Goal: Information Seeking & Learning: Learn about a topic

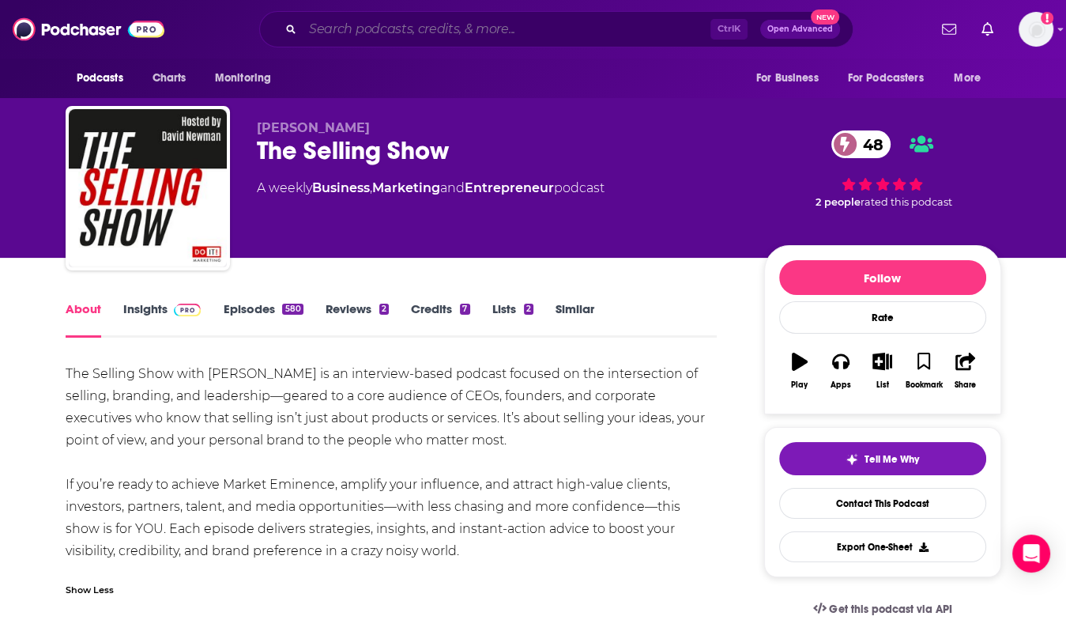
click at [376, 28] on input "Search podcasts, credits, & more..." at bounding box center [507, 29] width 408 height 25
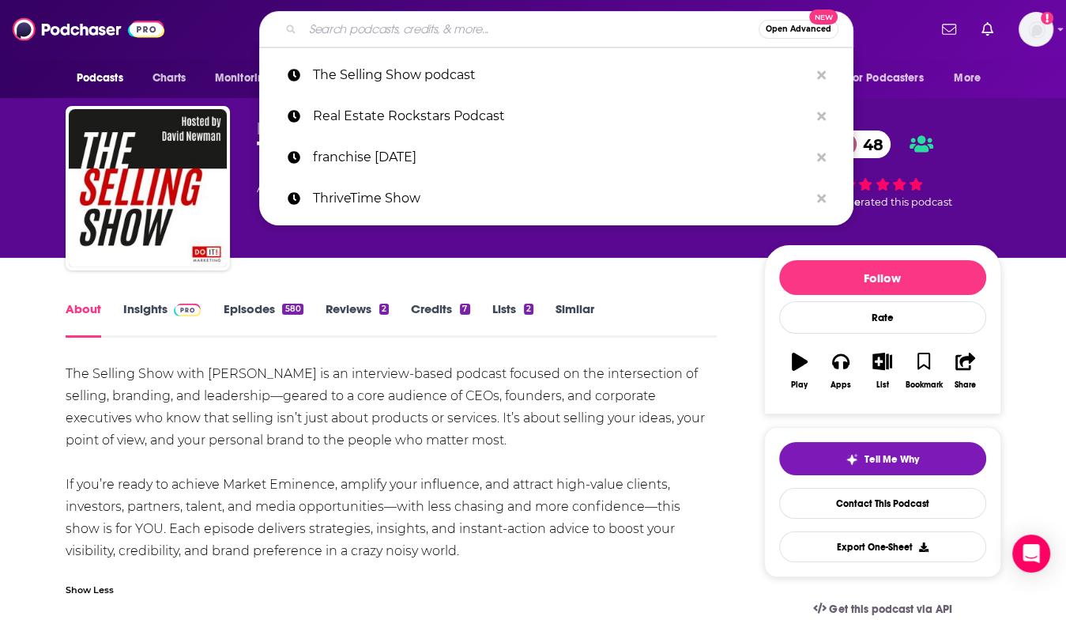
paste input "The Business of Giving"
type input "The Business of Giving"
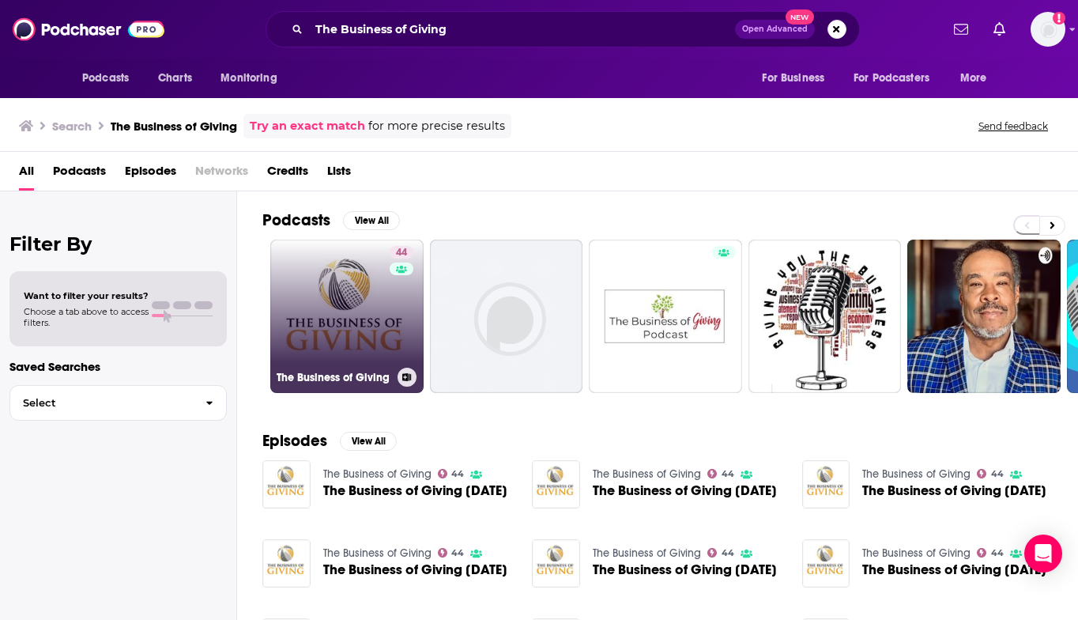
click at [367, 315] on link "44 The Business of Giving" at bounding box center [346, 316] width 153 height 153
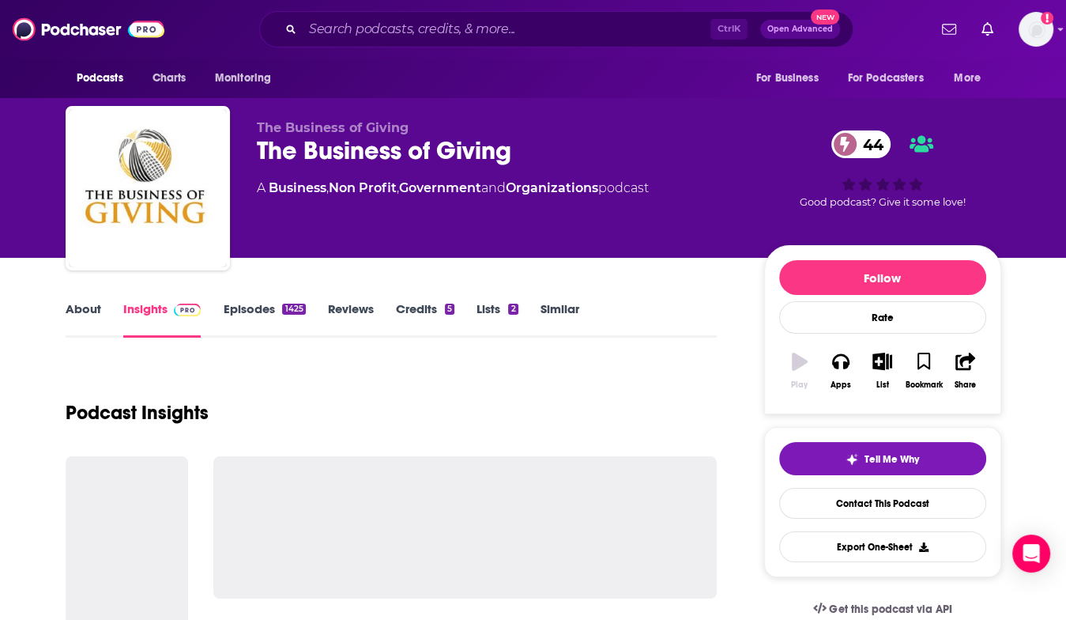
click at [367, 315] on link "Reviews" at bounding box center [351, 319] width 46 height 36
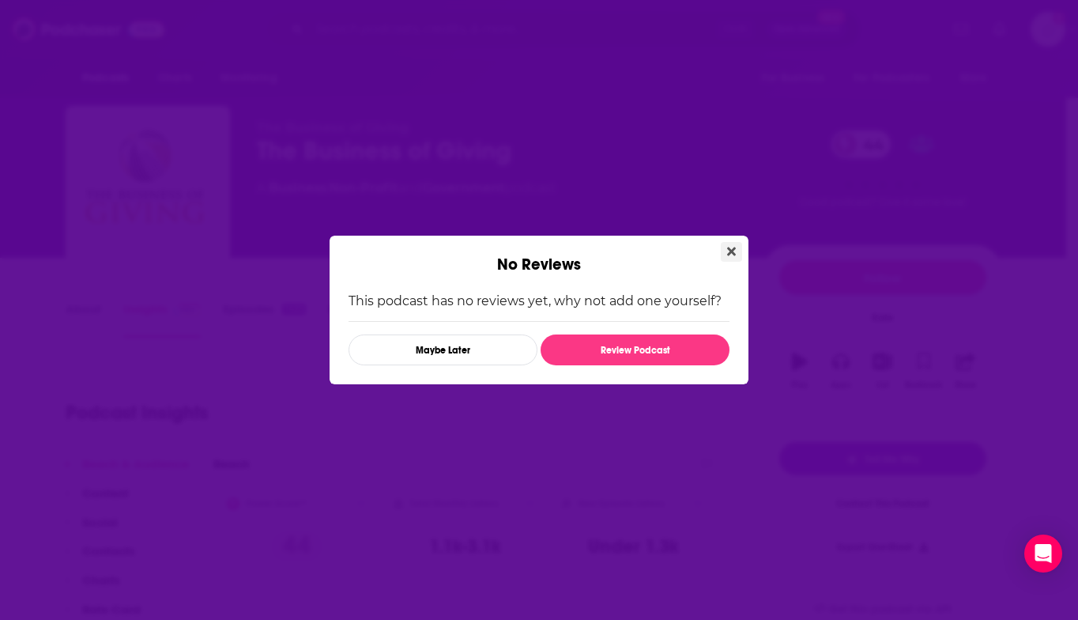
click at [732, 249] on icon "Close" at bounding box center [731, 251] width 9 height 9
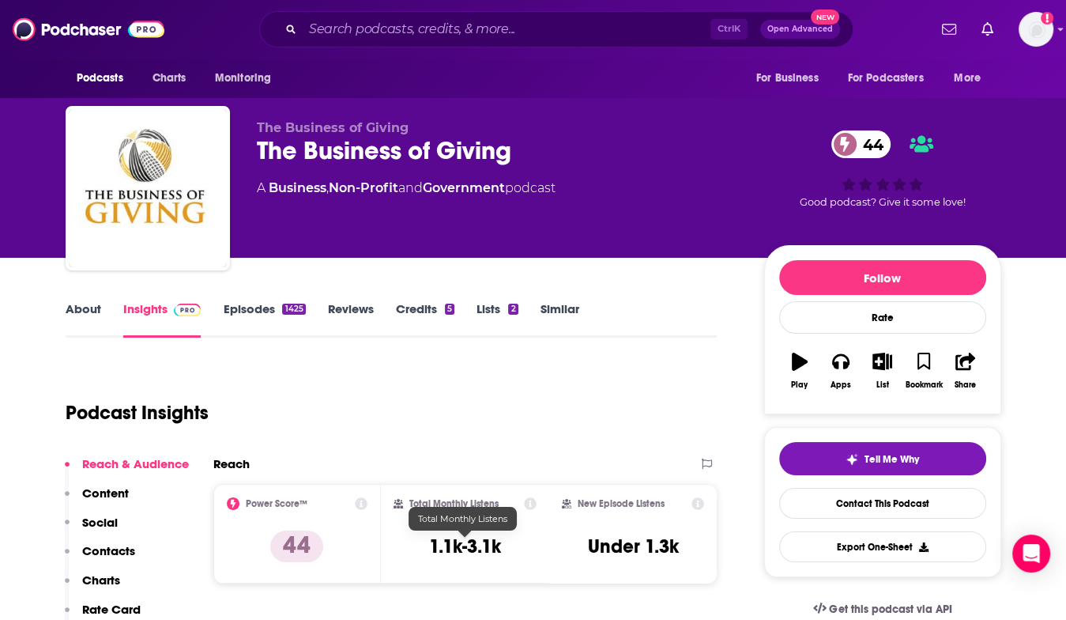
click at [472, 542] on h3 "1.1k-3.1k" at bounding box center [465, 546] width 72 height 24
drag, startPoint x: 568, startPoint y: 538, endPoint x: 596, endPoint y: 606, distance: 72.7
copy div "Under 1.3k Export One-Sheet Audience Demographics"
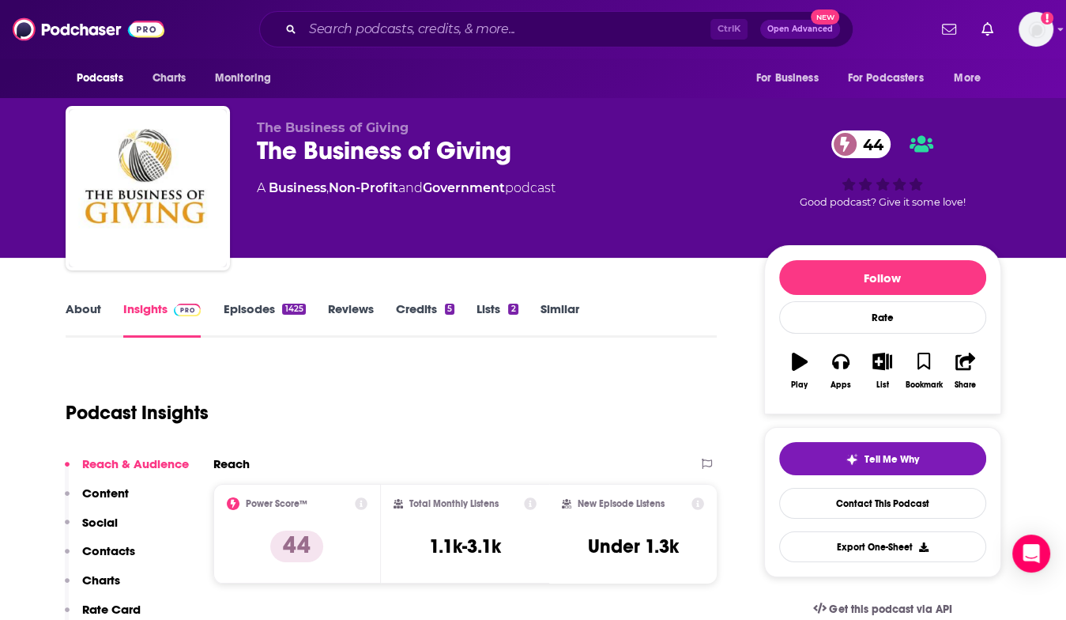
click at [501, 541] on h3 "1.1k-3.1k" at bounding box center [465, 546] width 72 height 24
click at [487, 542] on h3 "1.1k-3.1k" at bounding box center [465, 546] width 72 height 24
click at [537, 430] on div "Podcast Insights" at bounding box center [386, 403] width 640 height 81
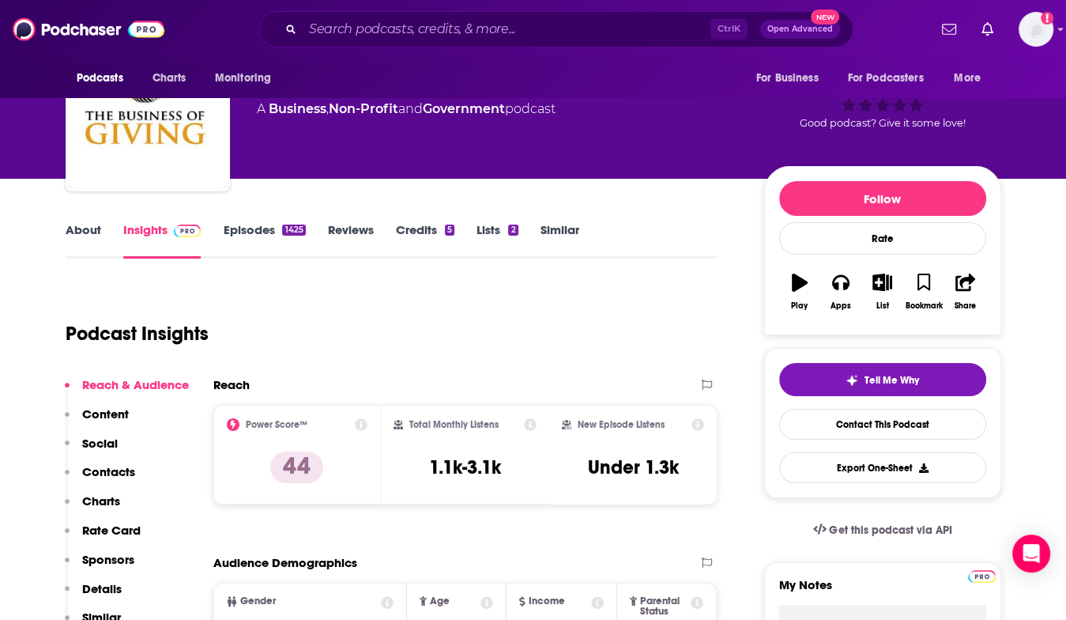
click at [75, 227] on link "About" at bounding box center [84, 240] width 36 height 36
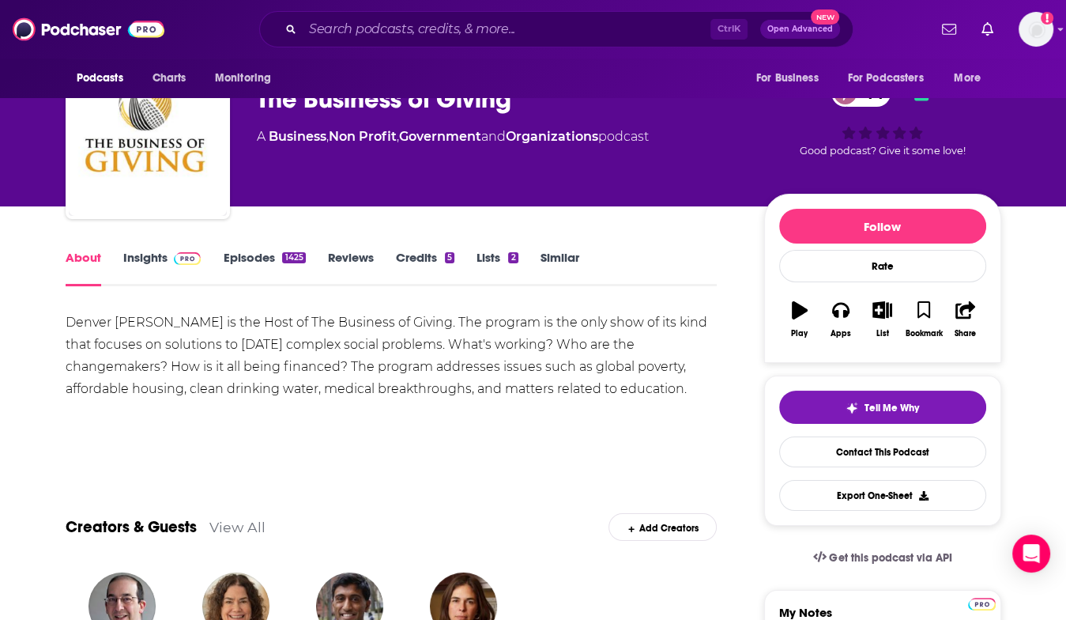
scroll to position [79, 0]
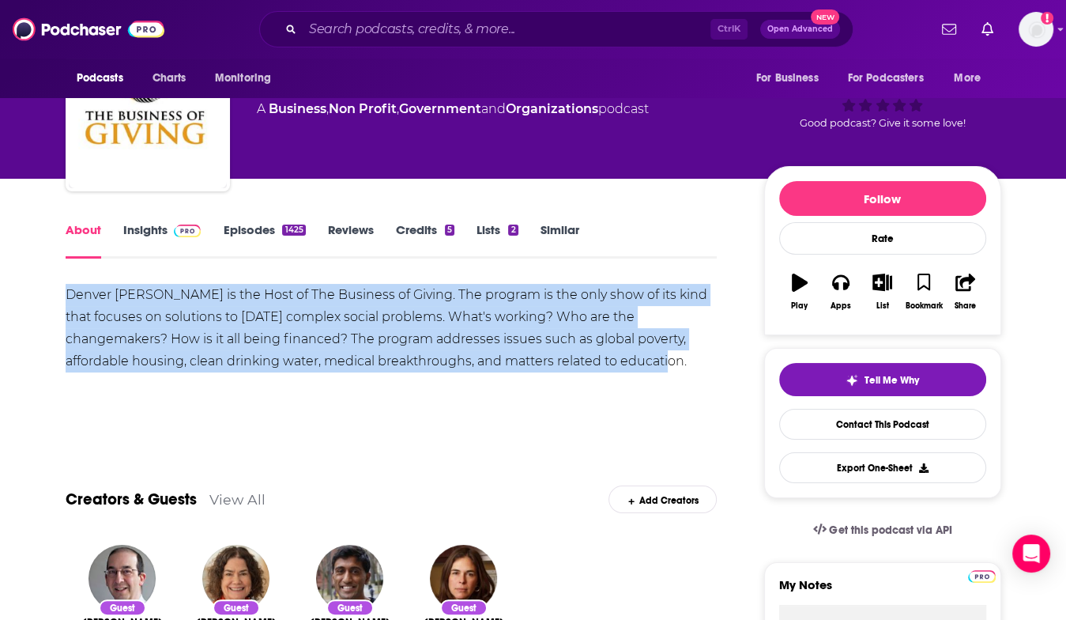
drag, startPoint x: 572, startPoint y: 364, endPoint x: 47, endPoint y: 300, distance: 529.5
copy div "Denver [PERSON_NAME] is the Host of The Business of Giving. The program is the …"
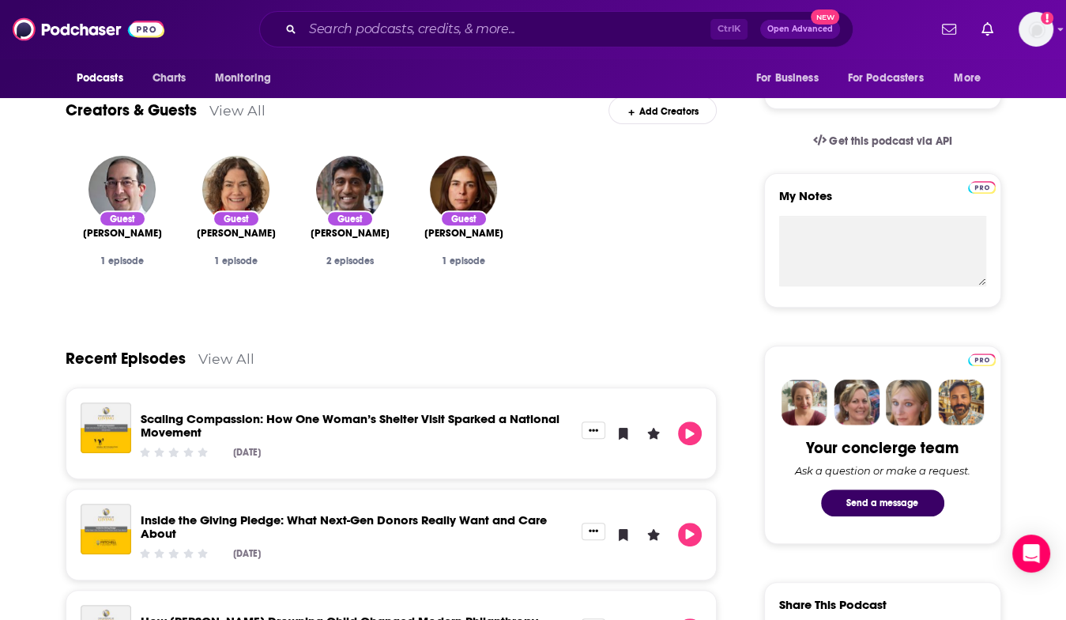
scroll to position [474, 0]
